Goal: Find specific page/section: Find specific page/section

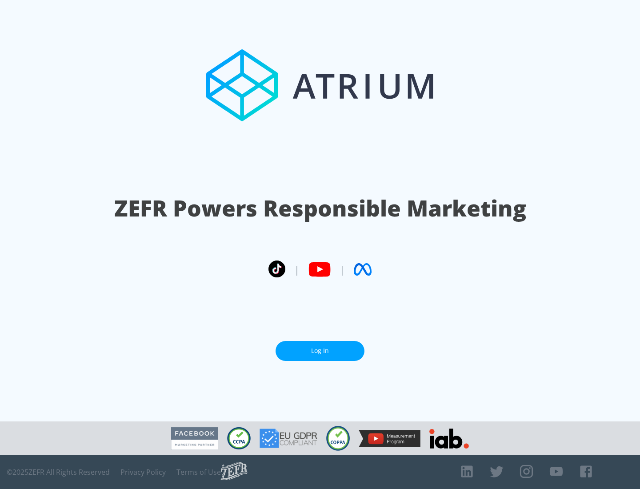
click at [320, 351] on link "Log In" at bounding box center [320, 351] width 89 height 20
